Goal: Transaction & Acquisition: Book appointment/travel/reservation

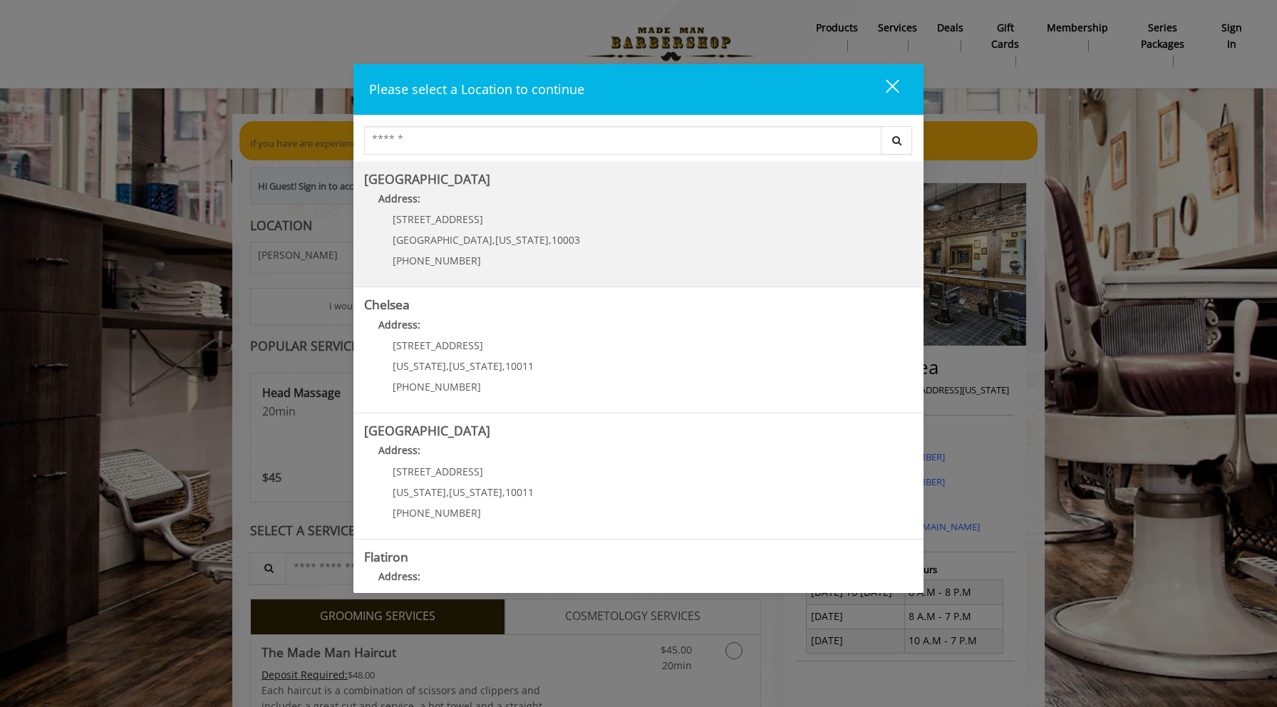
click at [421, 191] on Village "Address:" at bounding box center [638, 202] width 549 height 23
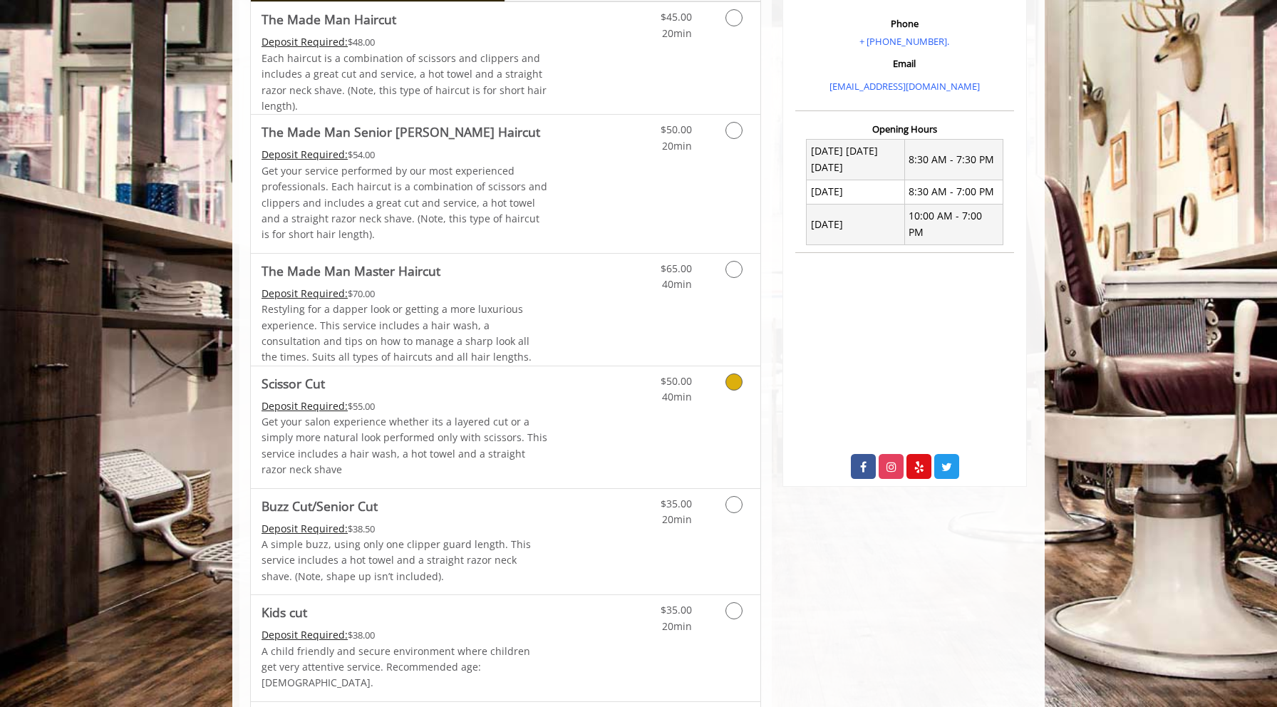
scroll to position [459, 0]
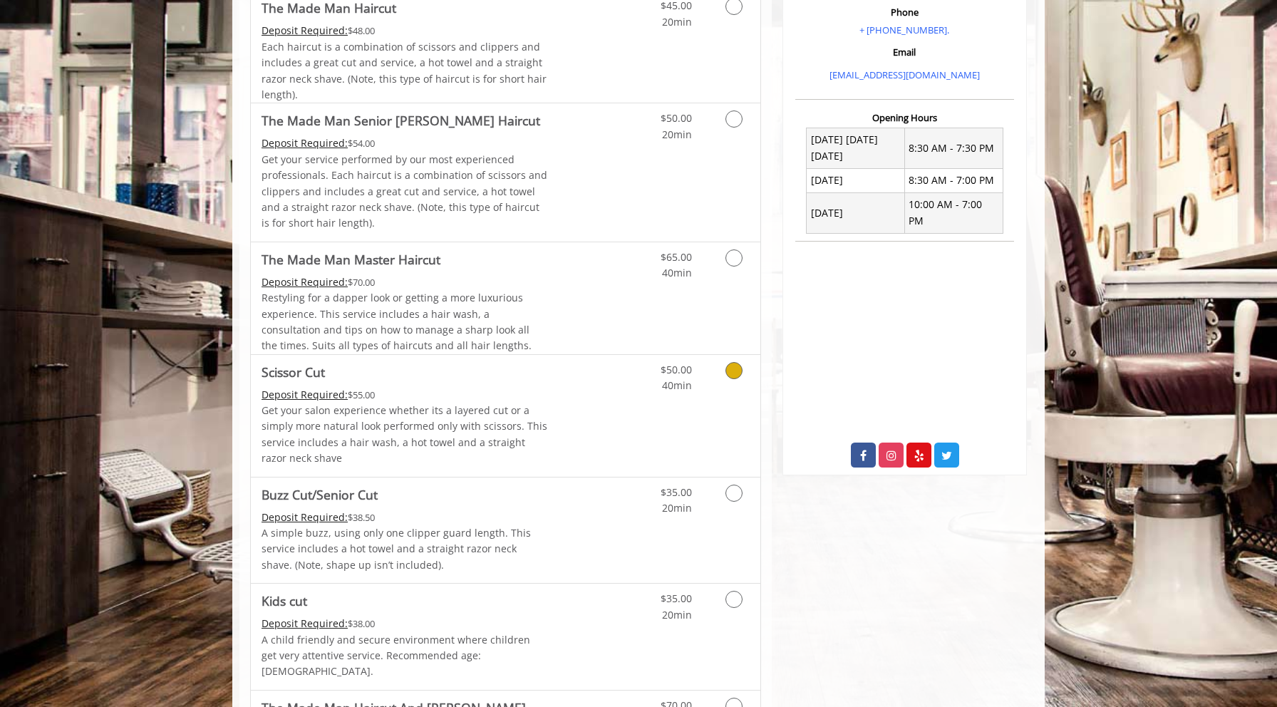
click at [613, 392] on link "Discounted Price" at bounding box center [590, 416] width 85 height 122
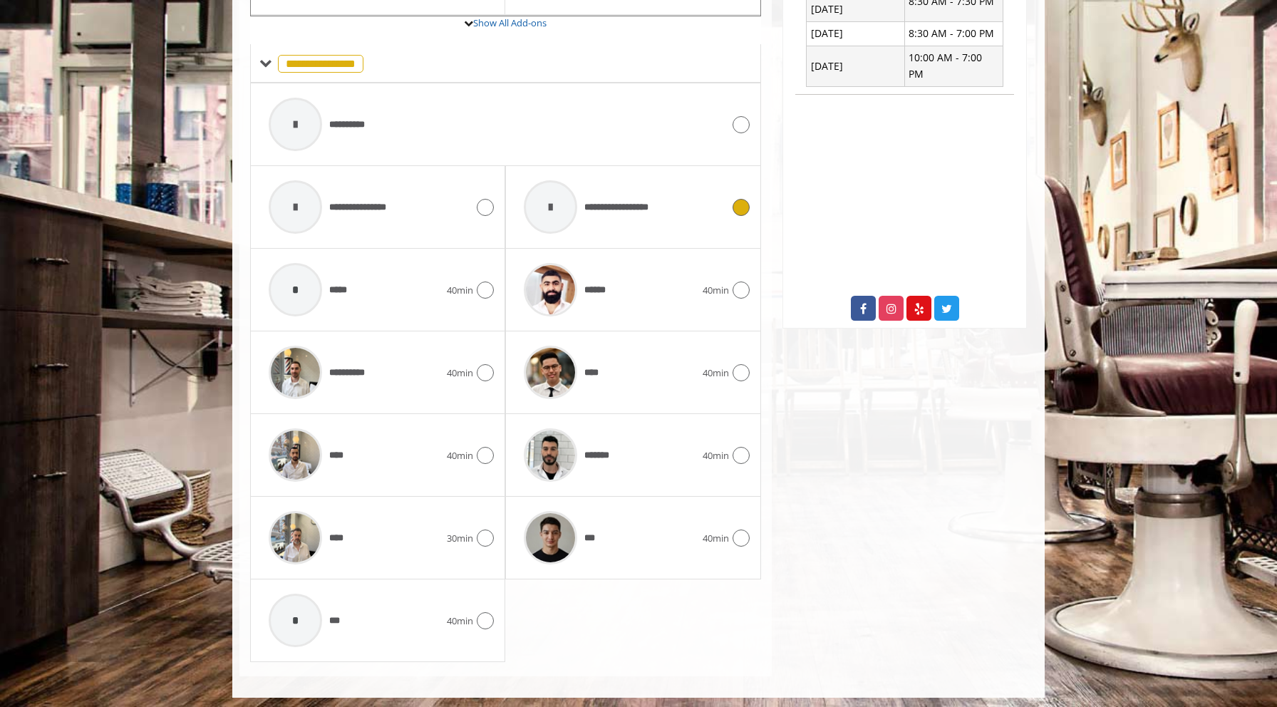
scroll to position [605, 0]
click at [642, 368] on div "****" at bounding box center [609, 373] width 185 height 68
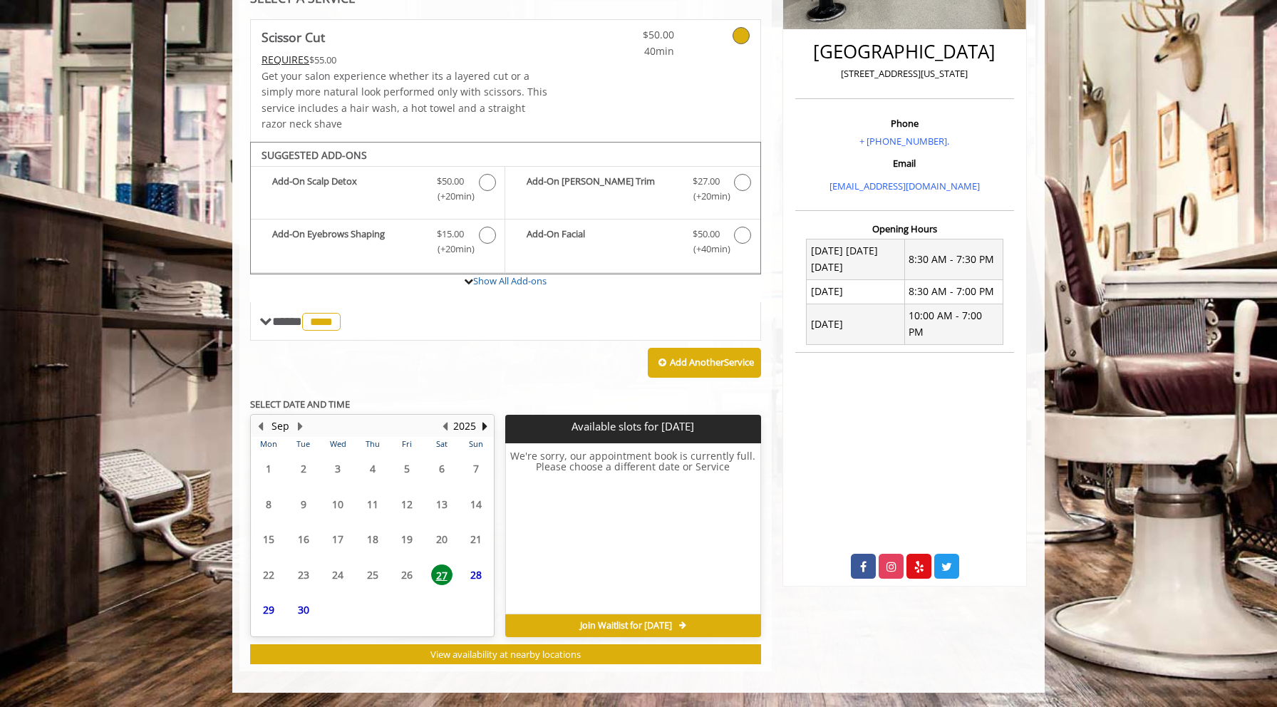
scroll to position [341, 0]
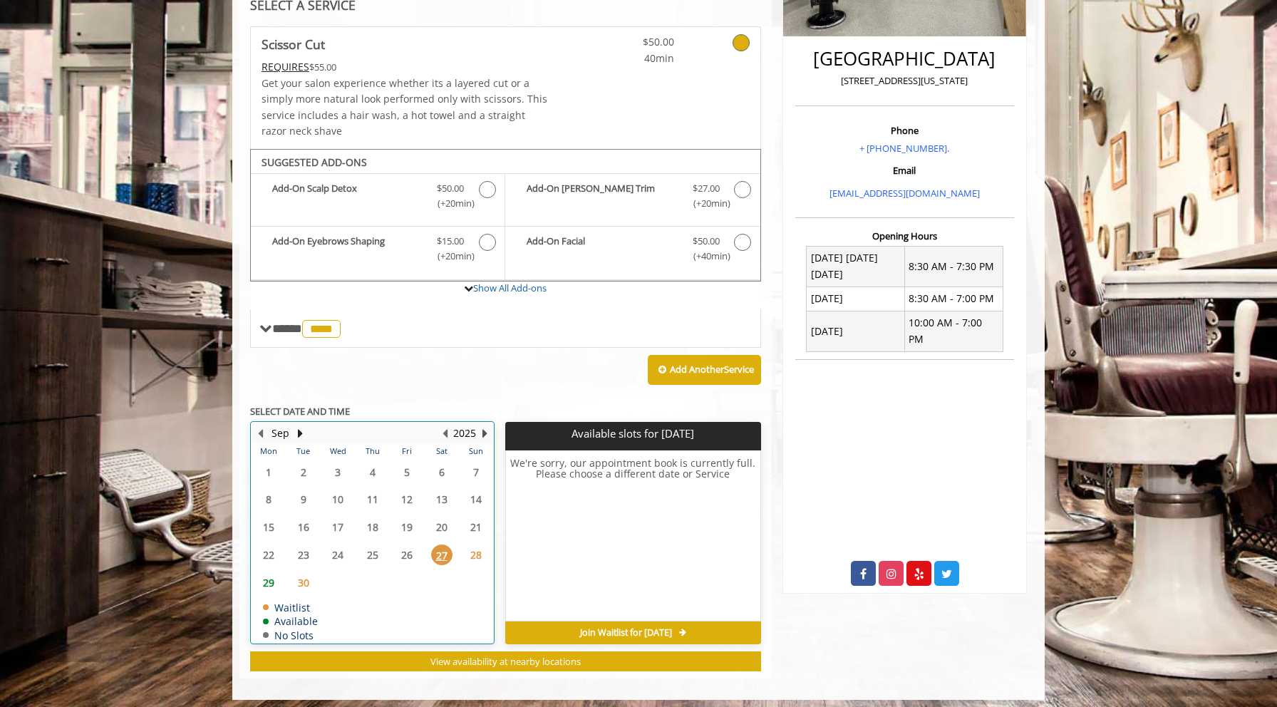
click at [483, 426] on button "Next Year" at bounding box center [484, 434] width 11 height 16
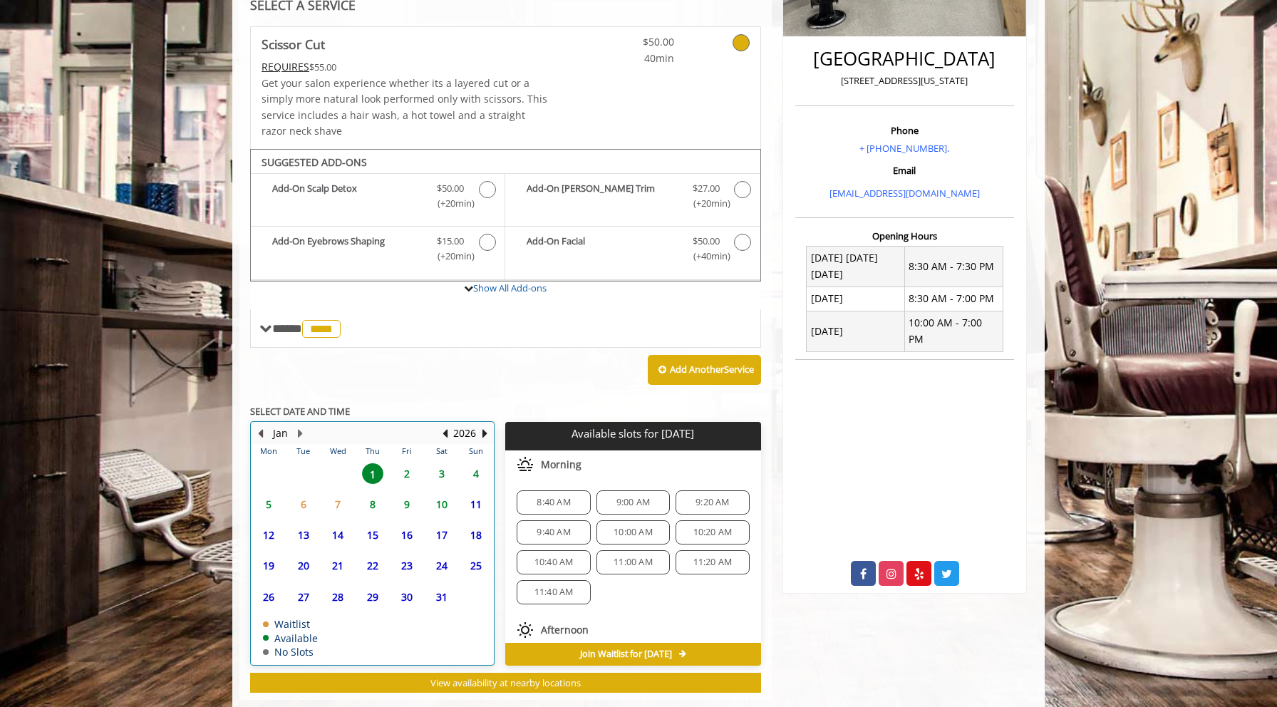
click at [260, 428] on button "Previous Month" at bounding box center [259, 434] width 11 height 16
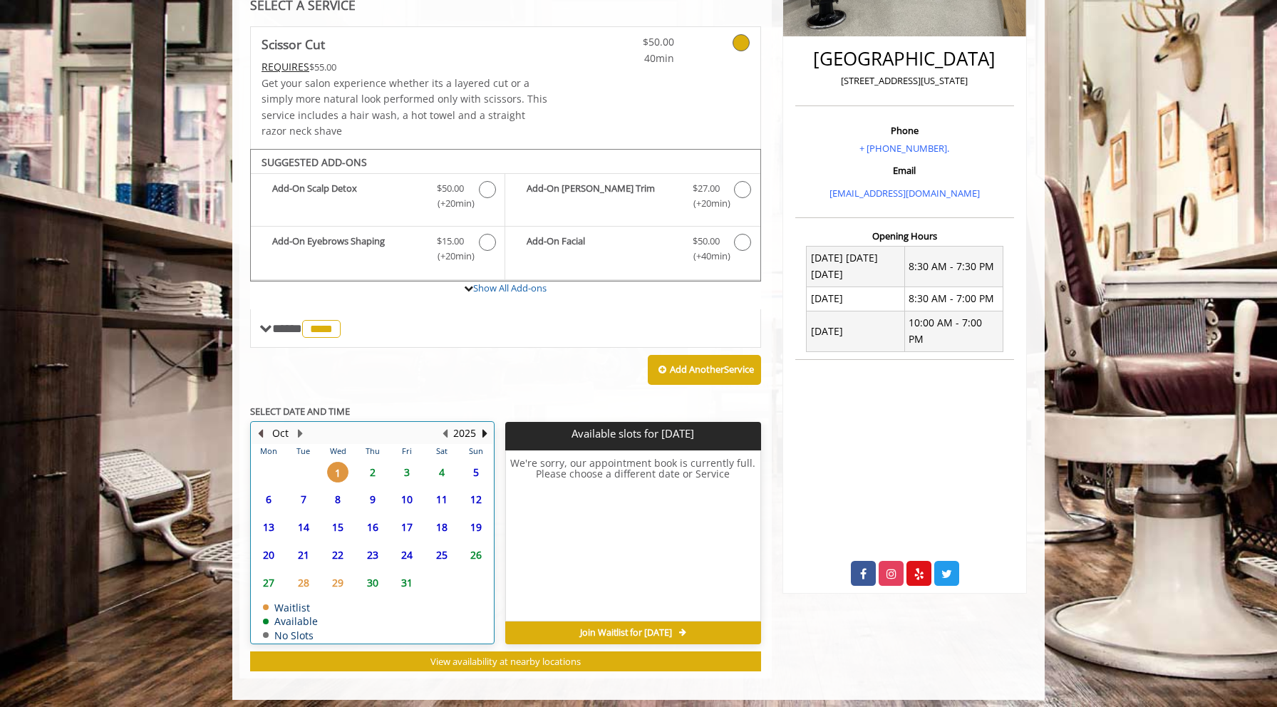
click at [260, 428] on button "Previous Month" at bounding box center [259, 434] width 11 height 16
click at [297, 426] on button "Next Month" at bounding box center [299, 434] width 11 height 16
click at [369, 463] on span "2" at bounding box center [372, 472] width 21 height 21
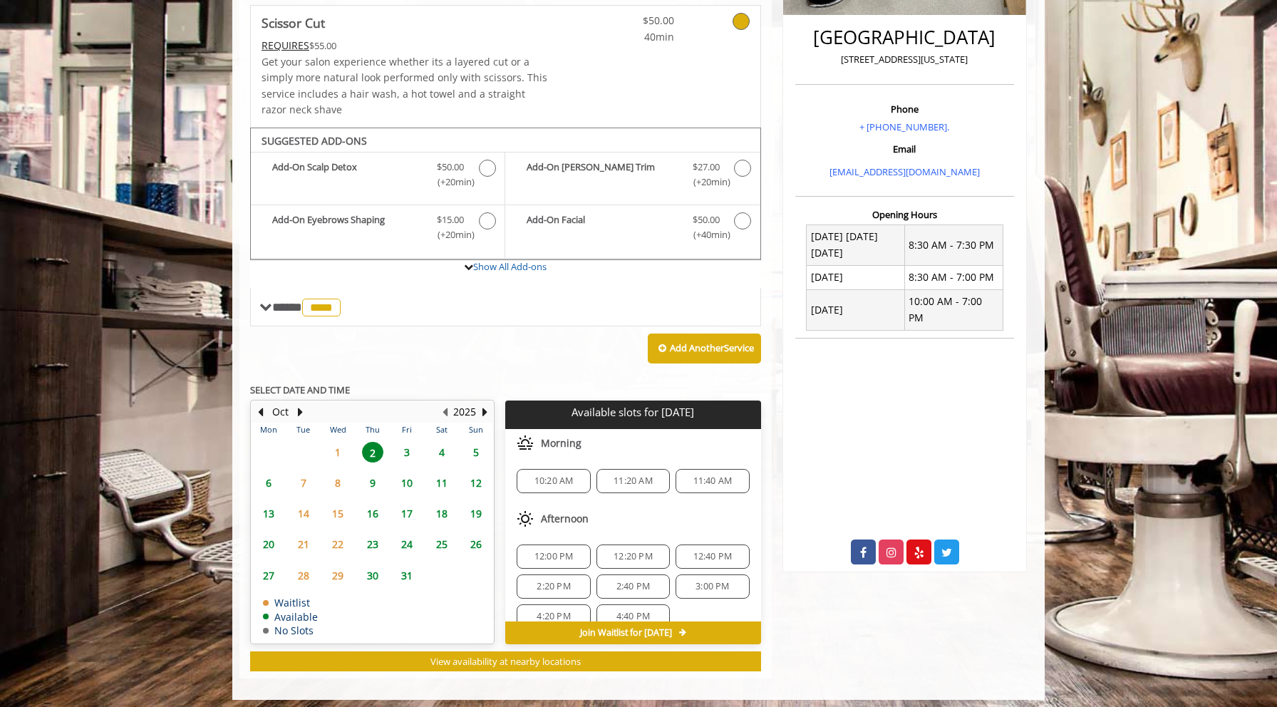
scroll to position [0, 0]
click at [550, 475] on span "10:20 AM" at bounding box center [554, 480] width 39 height 11
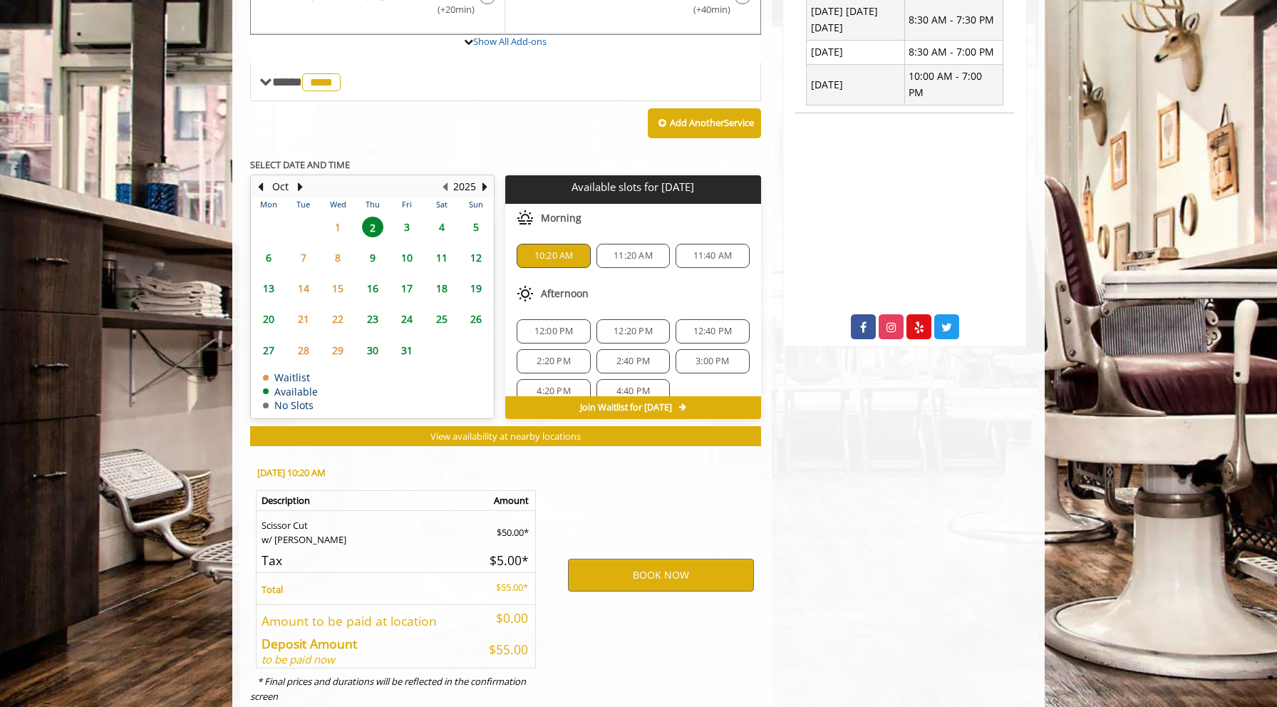
scroll to position [616, 0]
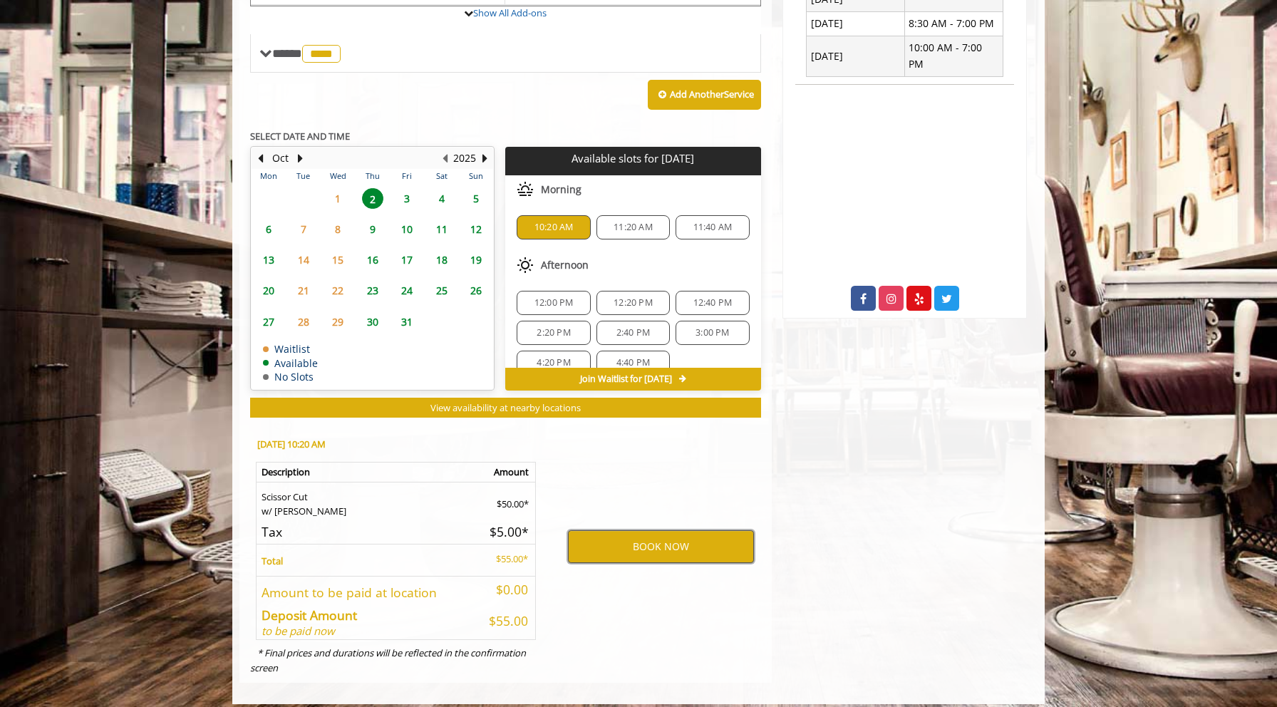
click at [640, 530] on button "BOOK NOW" at bounding box center [661, 546] width 186 height 33
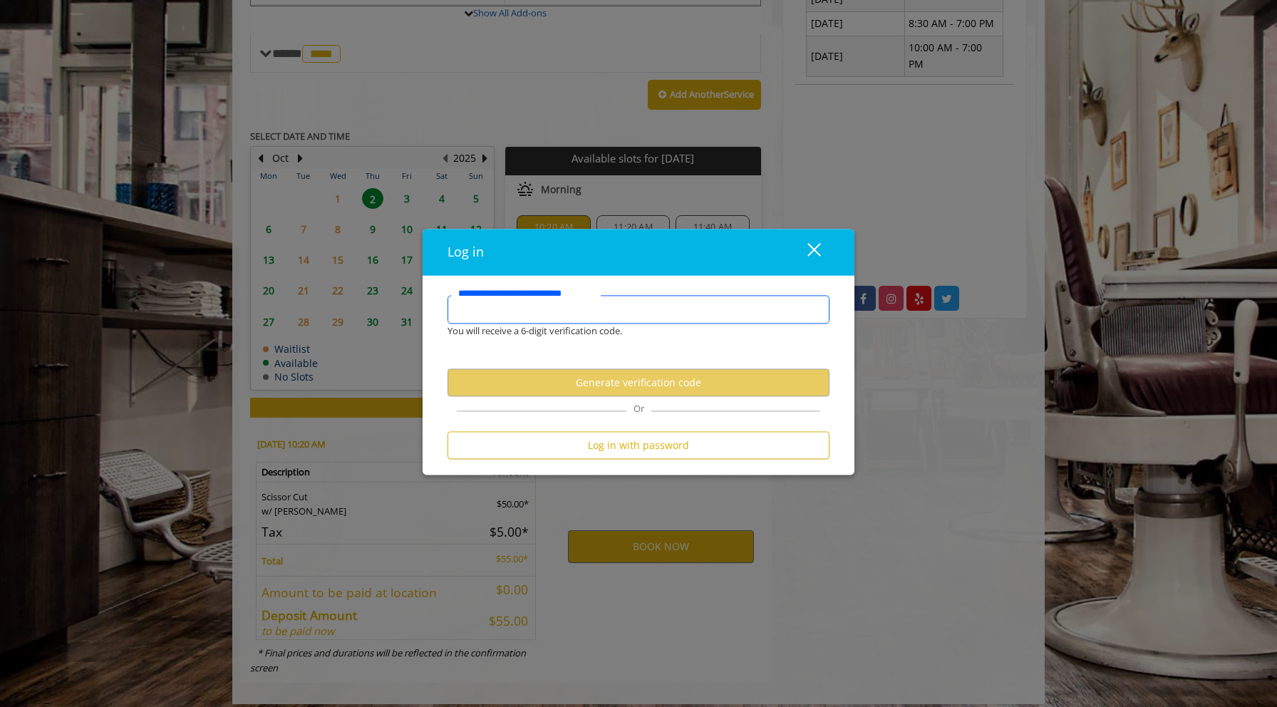
type input "*"
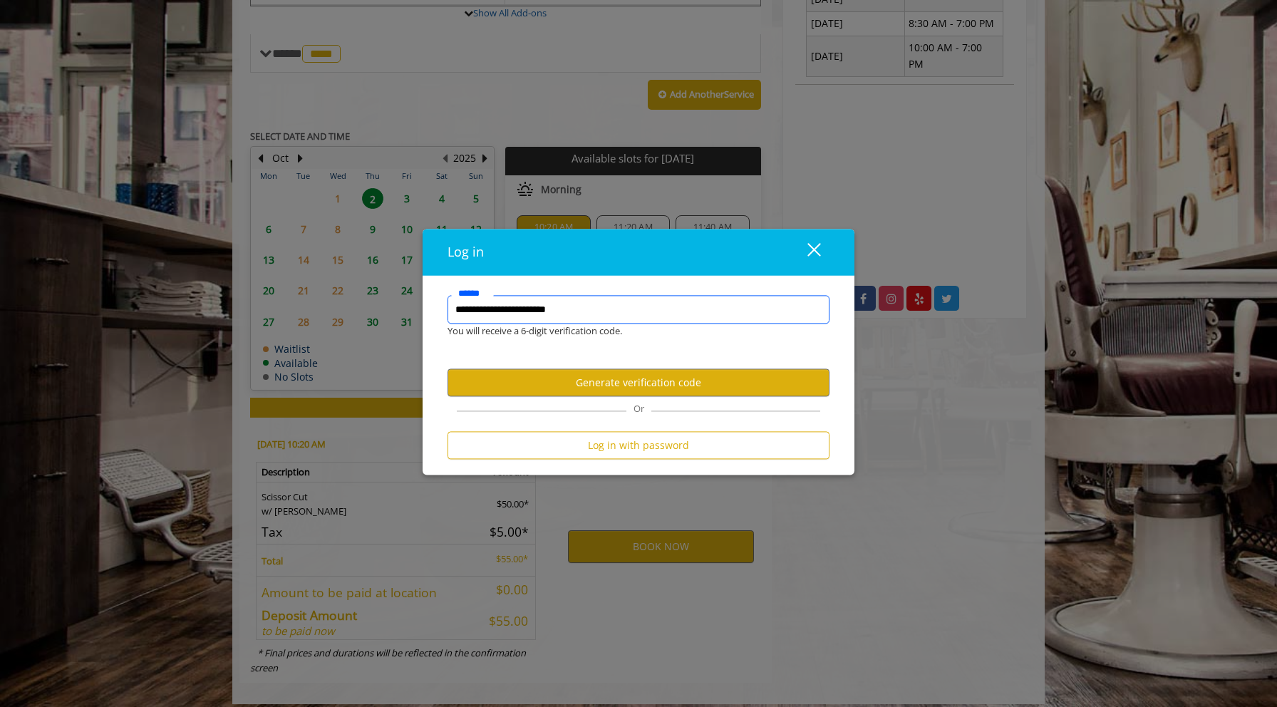
type input "**********"
click at [598, 382] on button "Generate verification code" at bounding box center [639, 382] width 382 height 28
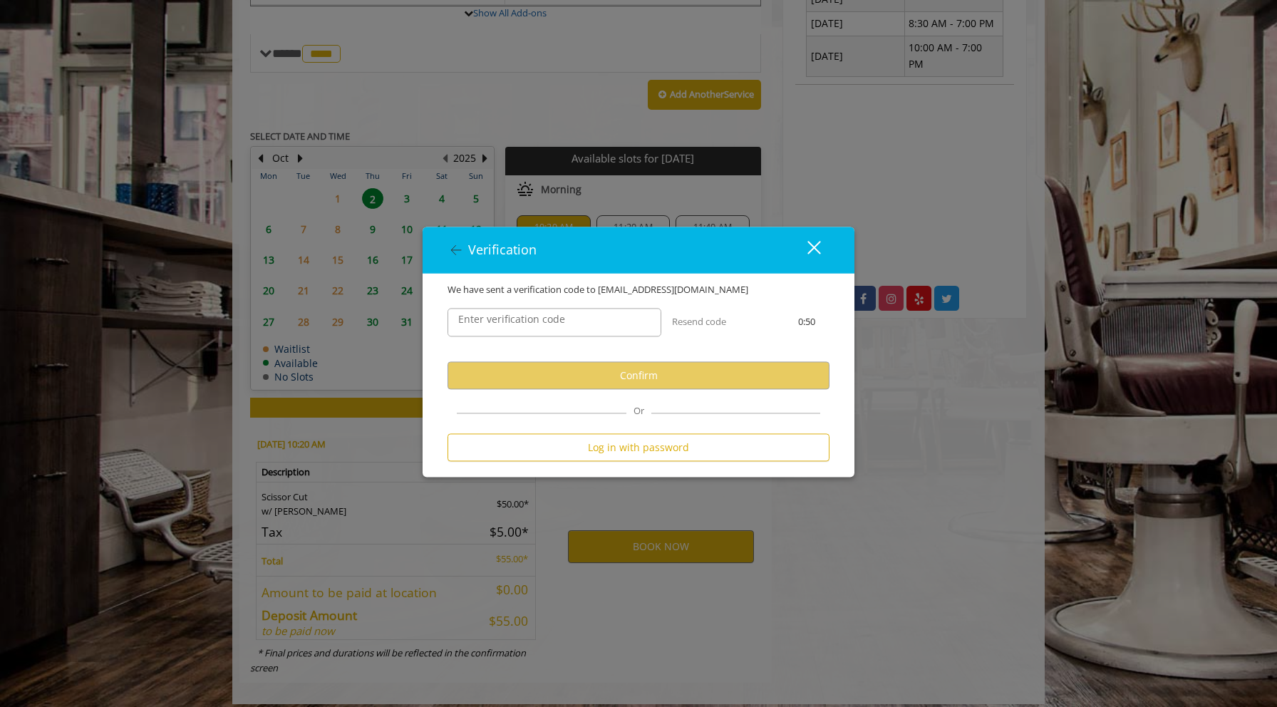
click at [539, 322] on label "Enter verification code" at bounding box center [511, 319] width 121 height 16
click at [539, 322] on input "Enter verification code" at bounding box center [555, 322] width 214 height 29
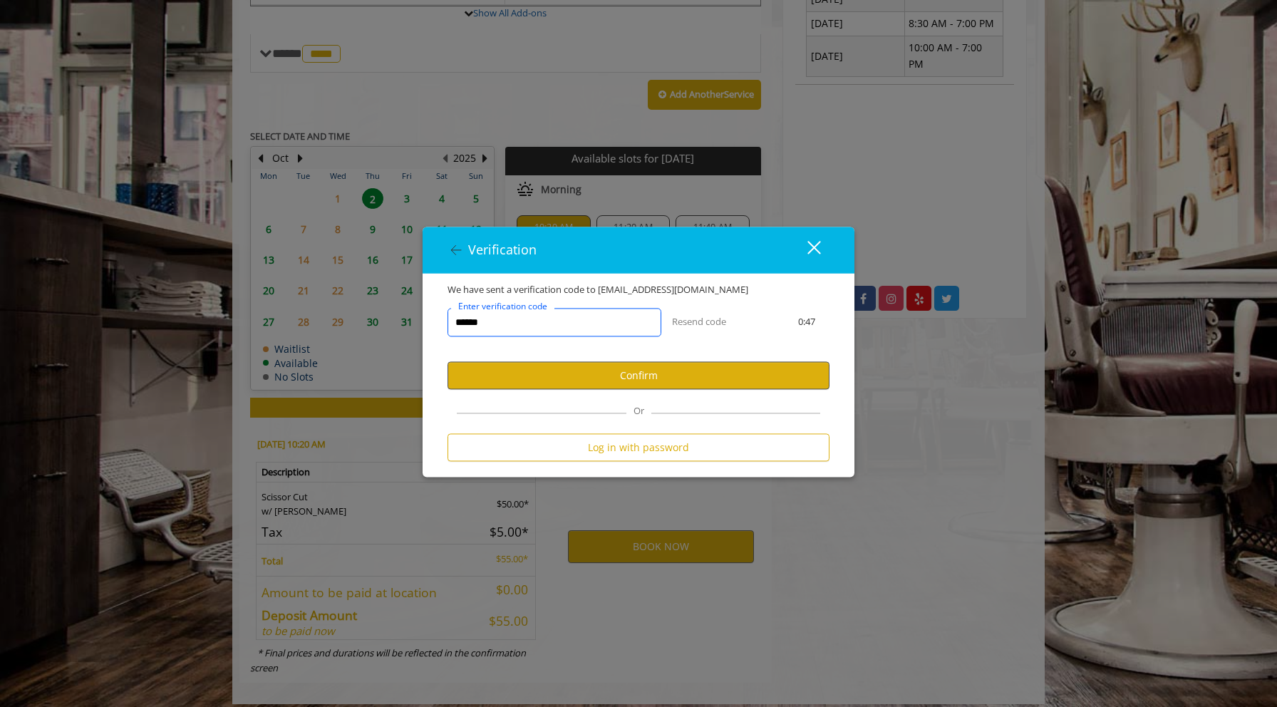
type input "******"
click at [566, 379] on button "Confirm" at bounding box center [639, 375] width 382 height 28
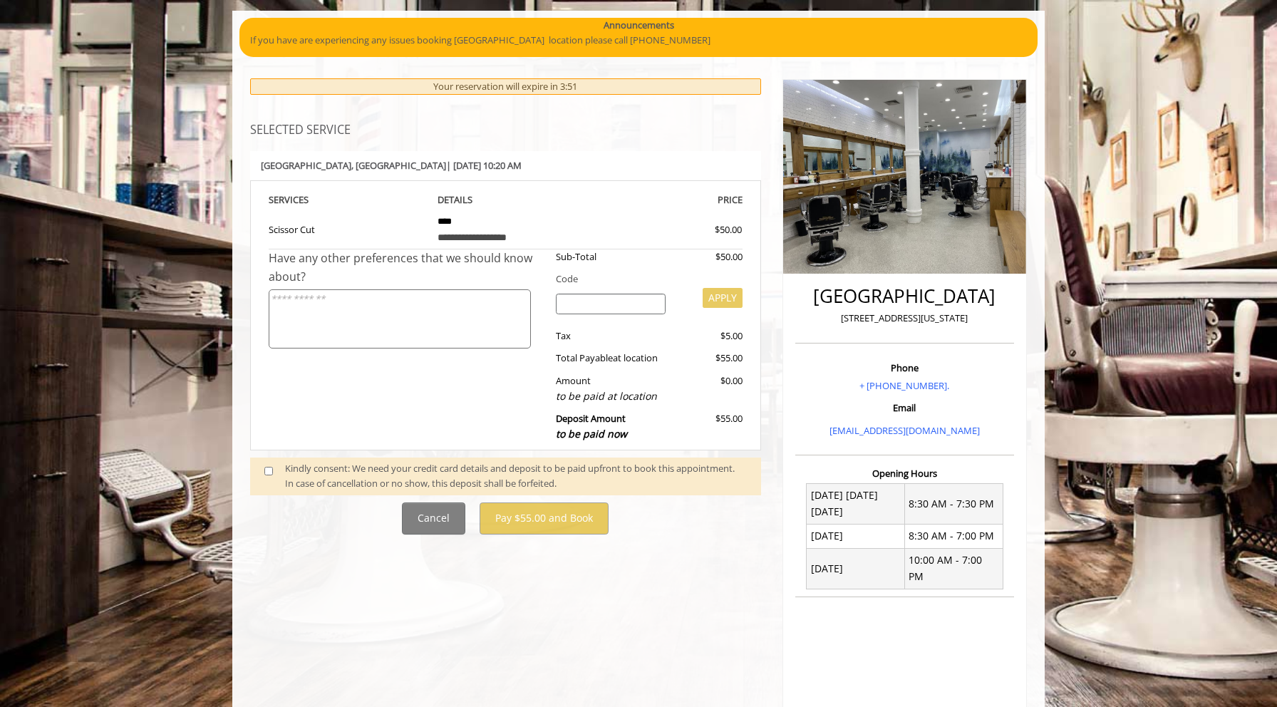
scroll to position [96, 0]
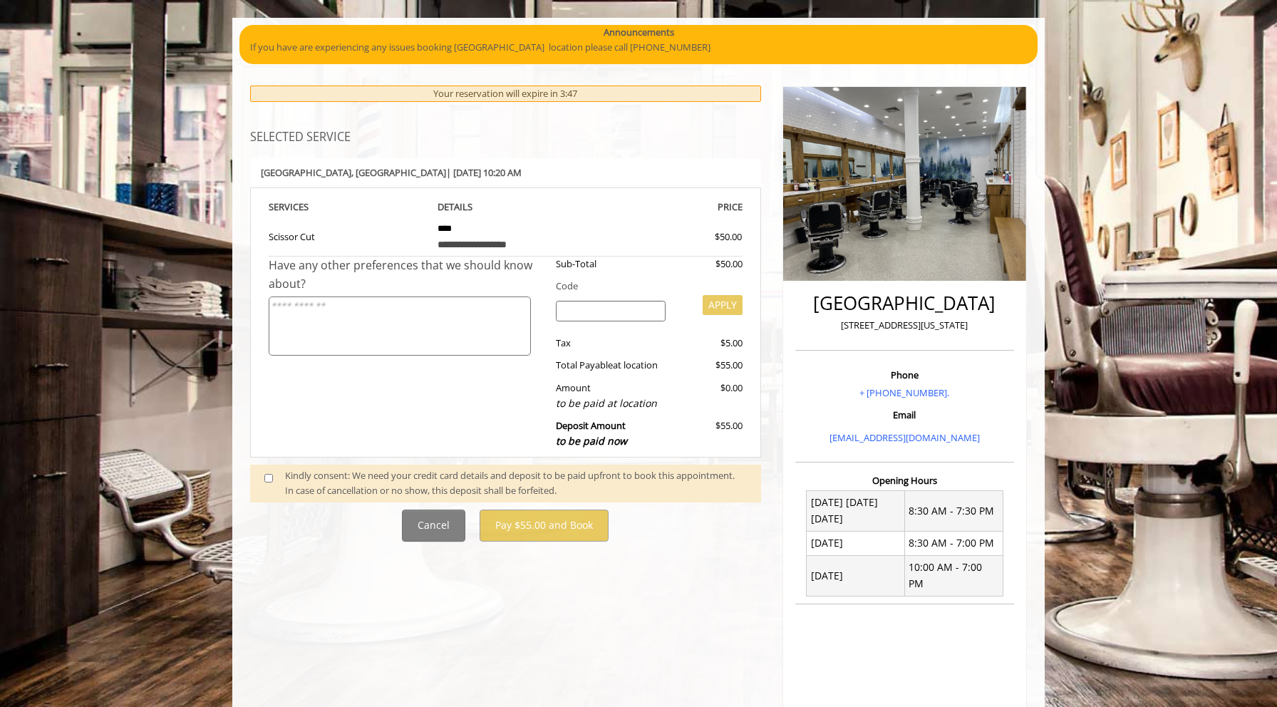
click at [406, 314] on textarea at bounding box center [400, 325] width 262 height 59
click at [387, 393] on div "Have any other preferences that we should know about?" at bounding box center [407, 357] width 277 height 200
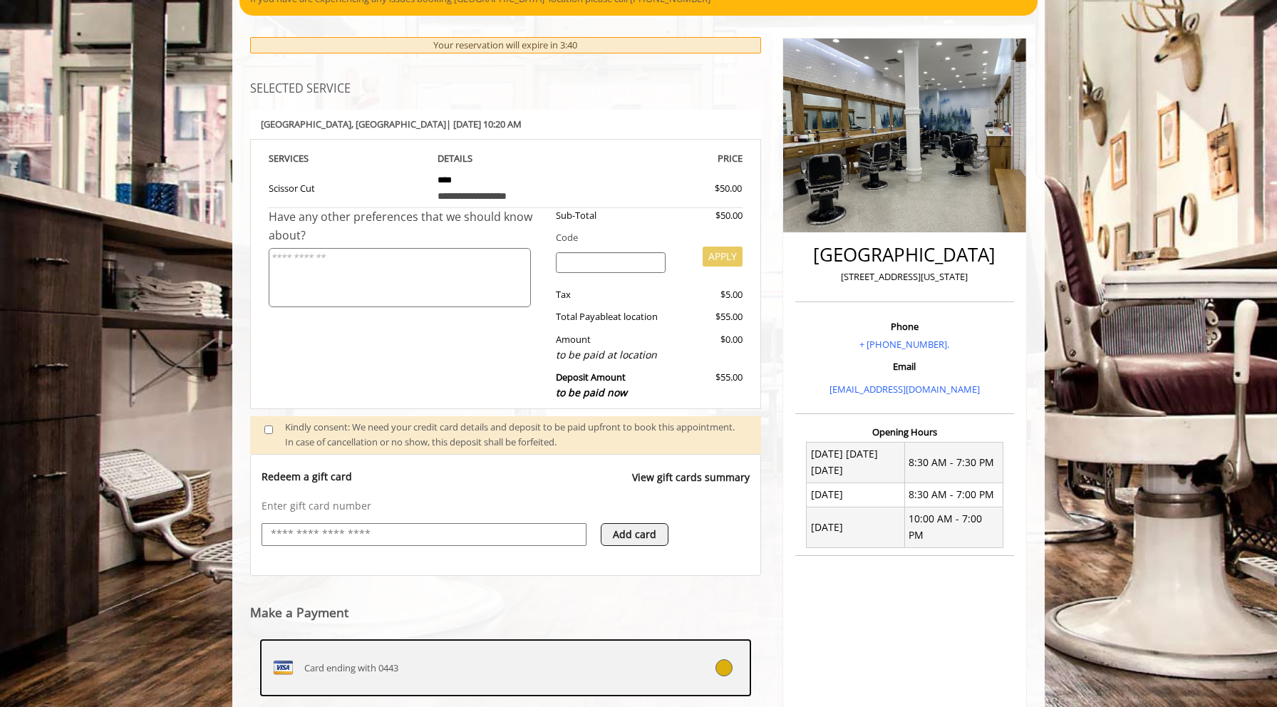
scroll to position [141, 0]
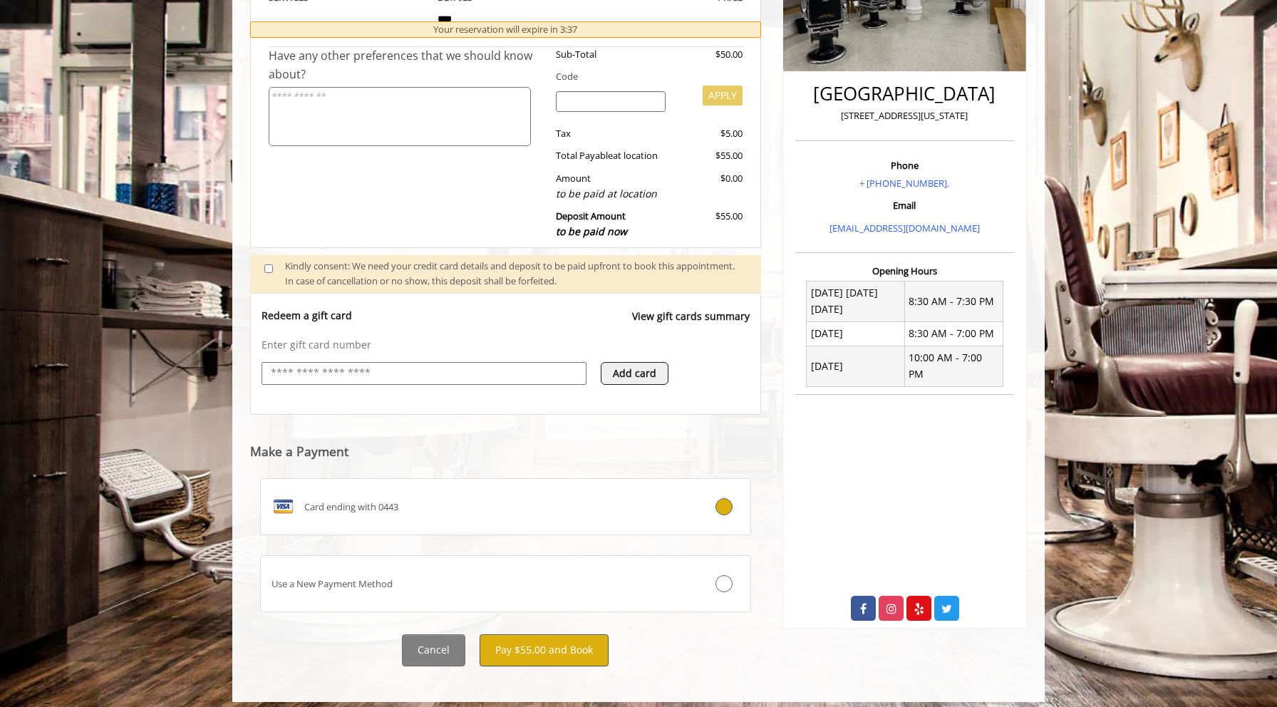
click at [550, 641] on button "Pay $55.00 and Book" at bounding box center [544, 650] width 129 height 32
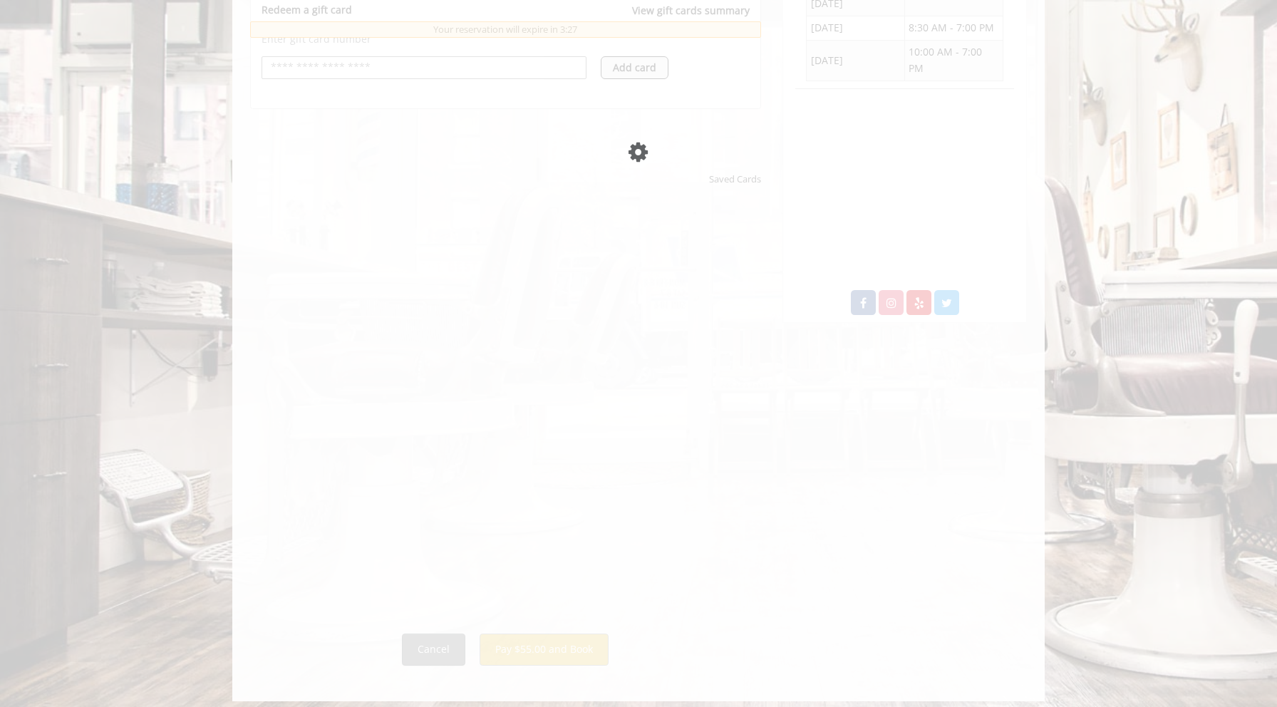
scroll to position [611, 0]
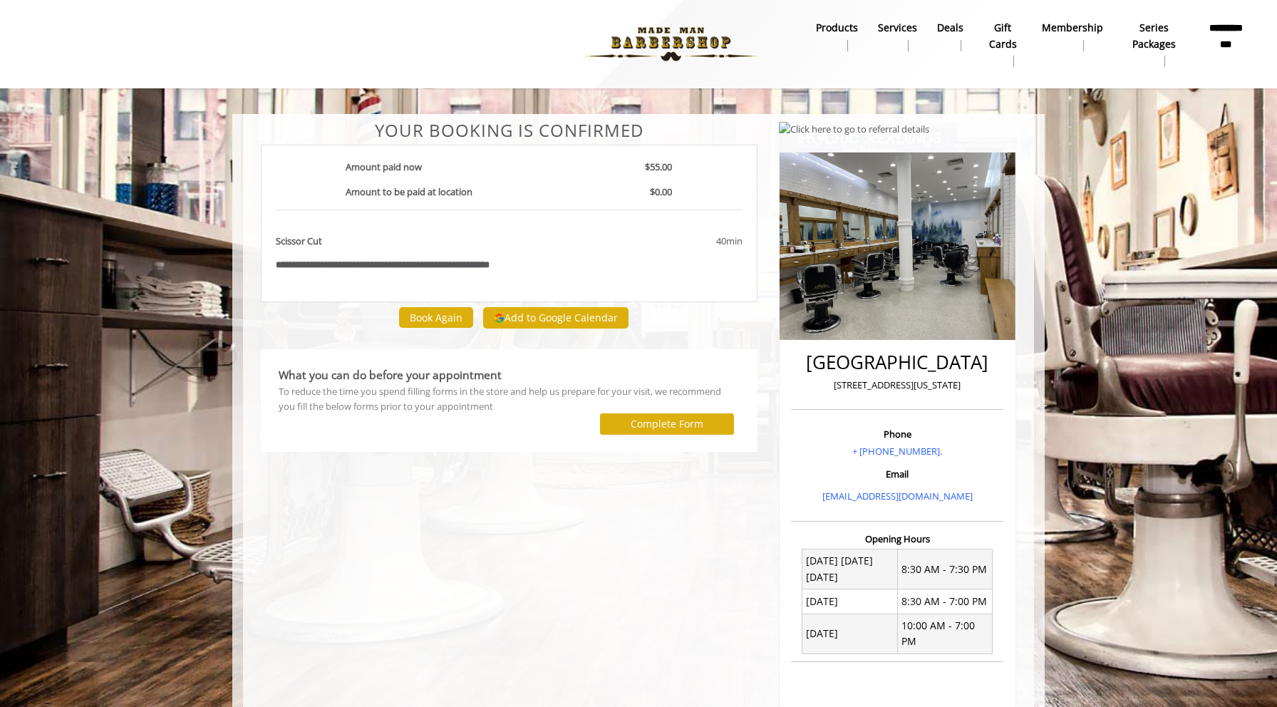
click at [497, 414] on div at bounding box center [428, 423] width 321 height 21
